Goal: Information Seeking & Learning: Learn about a topic

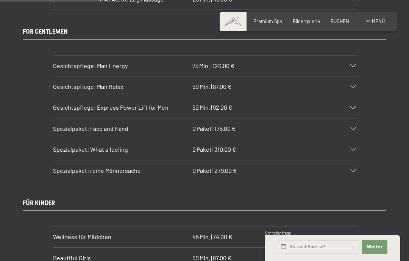
scroll to position [1183, 0]
click at [63, 146] on span "Spezialpaket: What a feeling" at bounding box center [90, 149] width 75 height 7
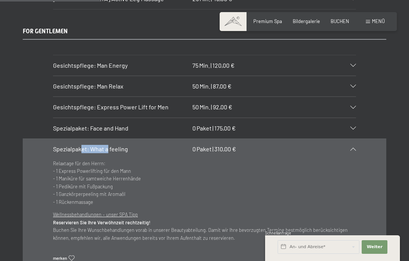
click at [56, 146] on span "Spezialpaket: What a feeling" at bounding box center [90, 149] width 75 height 7
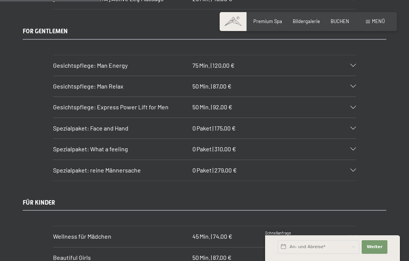
click at [106, 125] on span "Spezialpaket: Face and Hand" at bounding box center [90, 128] width 75 height 7
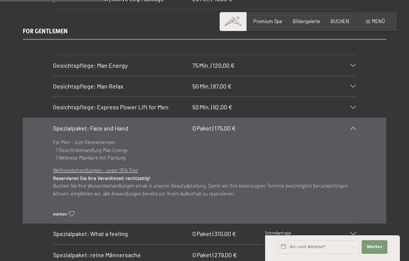
click at [354, 127] on icon at bounding box center [354, 128] width 6 height 3
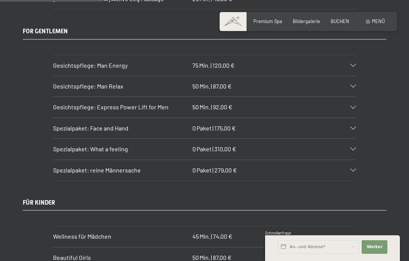
copy div "Spezialpaket: What a feeling 0 Paket | 310,00 €"
click at [356, 139] on div "Spezialpaket: What a feeling 0 Paket | 310,00 €" at bounding box center [204, 149] width 303 height 20
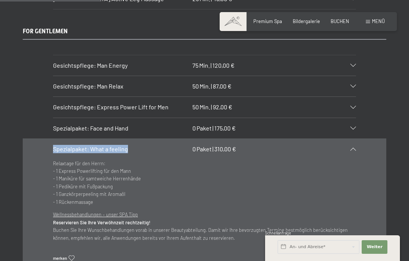
copy span "Spezialpaket: What a feeling"
click at [354, 139] on div "Spezialpaket: What a feeling 0 Paket | 310,00 €" at bounding box center [204, 149] width 303 height 20
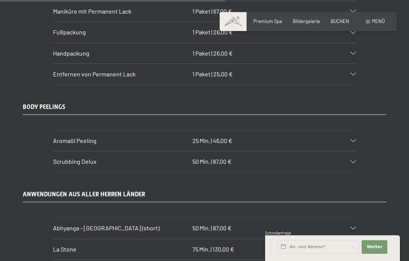
scroll to position [2642, 0]
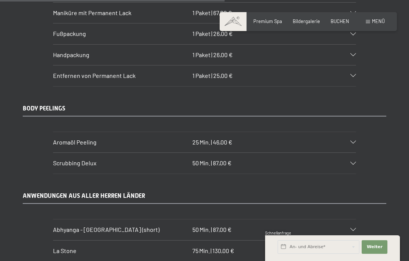
click at [232, 24] on span at bounding box center [233, 21] width 27 height 19
